Goal: Entertainment & Leisure: Consume media (video, audio)

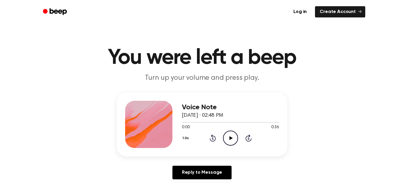
click at [228, 143] on icon "Play Audio" at bounding box center [230, 138] width 15 height 15
click at [298, 9] on link "Log in" at bounding box center [300, 11] width 23 height 11
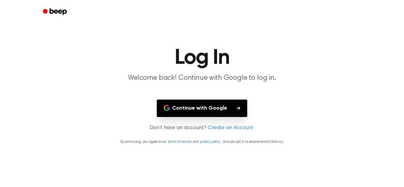
click at [189, 109] on button "Continue with Google" at bounding box center [202, 108] width 90 height 17
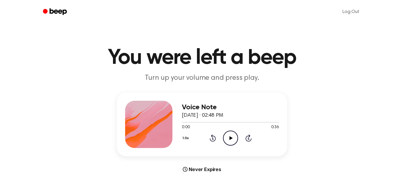
click at [226, 143] on icon "Play Audio" at bounding box center [230, 138] width 15 height 15
click at [226, 143] on icon "Pause Audio" at bounding box center [230, 138] width 15 height 15
